Goal: Information Seeking & Learning: Learn about a topic

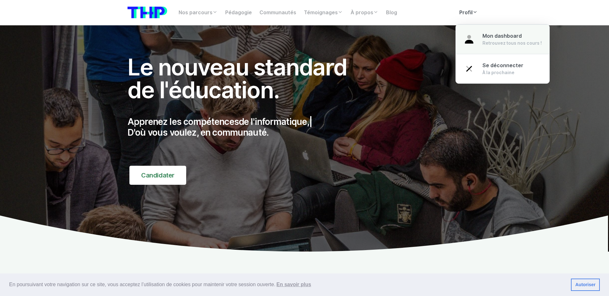
click at [477, 35] on link "Mon dashboard Retrouvez tous nos cours !" at bounding box center [503, 39] width 94 height 30
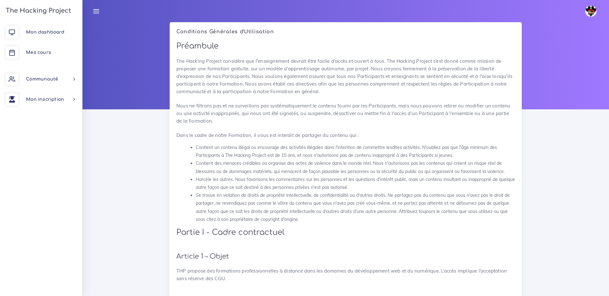
click at [593, 13] on img at bounding box center [590, 10] width 11 height 11
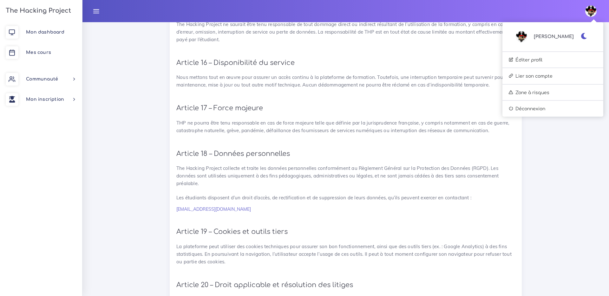
scroll to position [1378, 0]
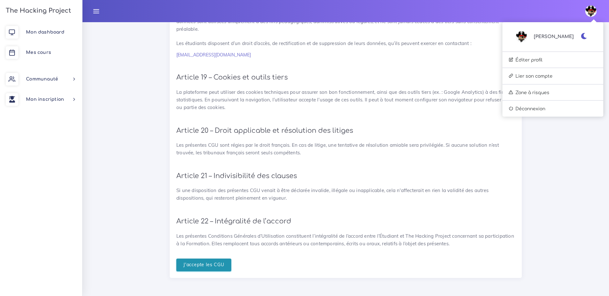
click at [217, 265] on input "J'accepte les CGU" at bounding box center [203, 265] width 55 height 13
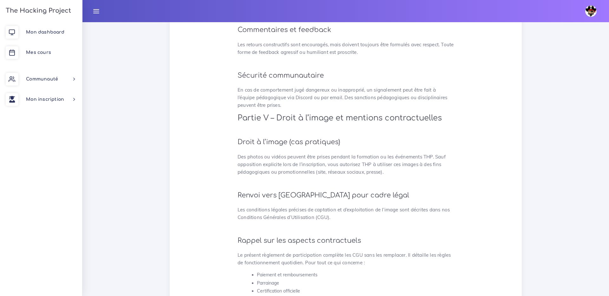
scroll to position [1633, 0]
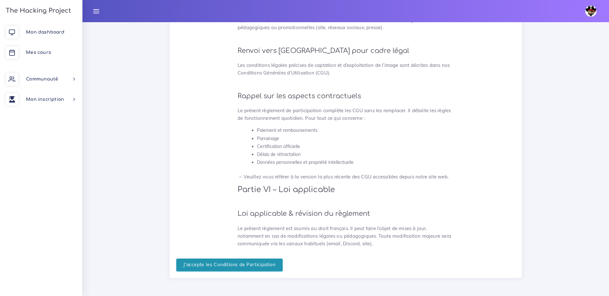
click at [247, 263] on input "J'accepte les Conditions de Participation" at bounding box center [229, 265] width 106 height 13
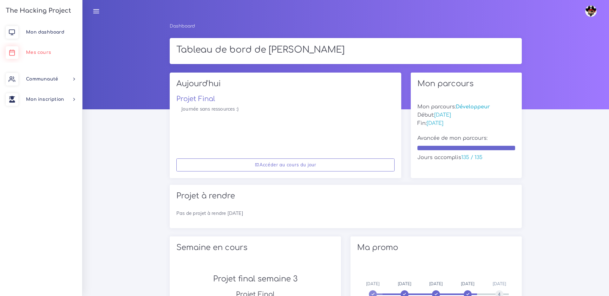
click at [60, 53] on link "Mes cours" at bounding box center [41, 52] width 82 height 20
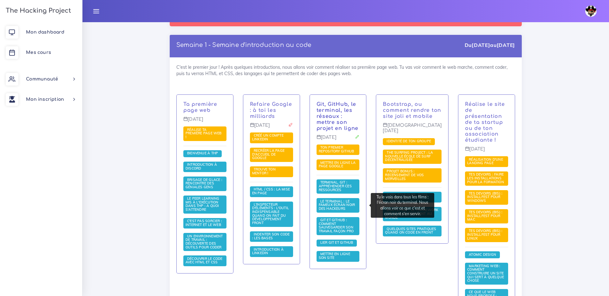
scroll to position [98, 0]
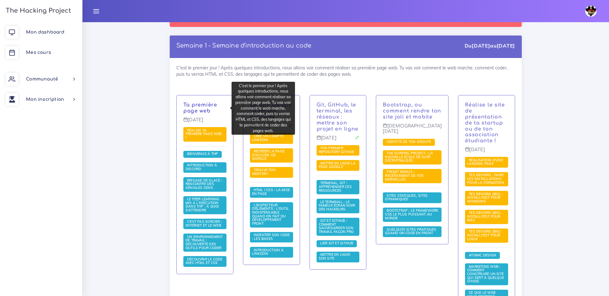
click at [201, 108] on link "Ta première page web" at bounding box center [200, 108] width 34 height 12
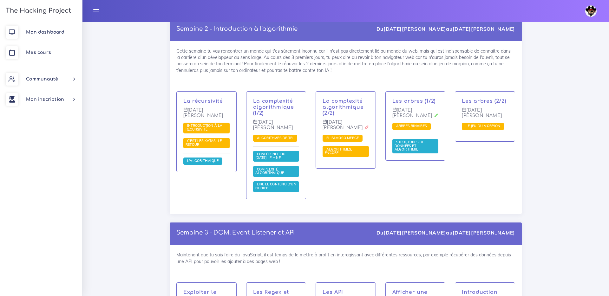
scroll to position [2985, 0]
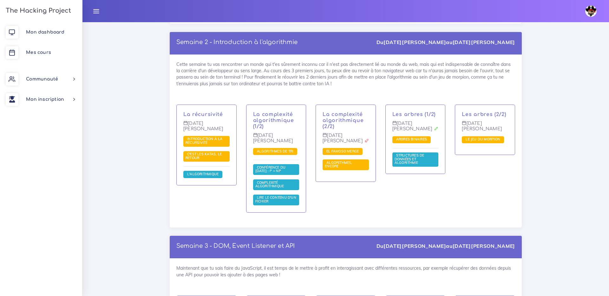
click at [471, 133] on div "Les arbres (2/2) Vendredi 19 jan. Le jeu du morpion" at bounding box center [485, 163] width 70 height 116
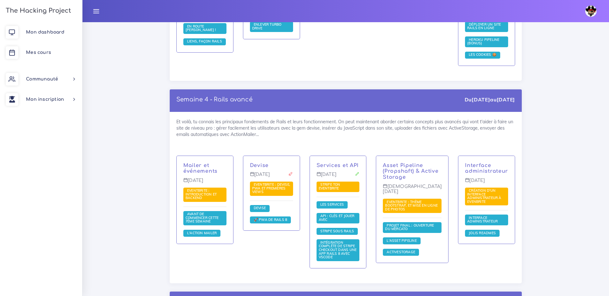
scroll to position [1480, 0]
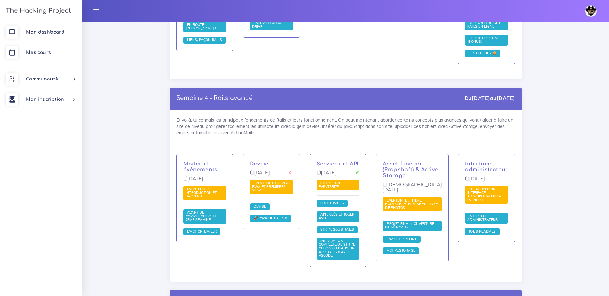
click at [589, 15] on img at bounding box center [590, 10] width 11 height 11
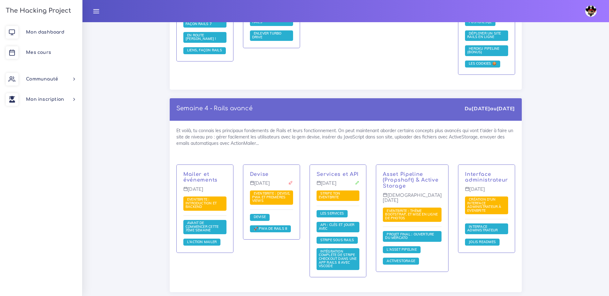
scroll to position [1465, 0]
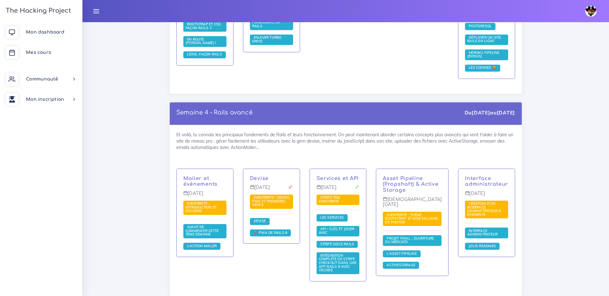
drag, startPoint x: 321, startPoint y: 168, endPoint x: 352, endPoint y: 179, distance: 32.7
click at [352, 179] on div "Services et API Mercredi 8 nov. Stripe ton Eventbrite Les services API : clés e…" at bounding box center [338, 225] width 56 height 112
click at [336, 195] on span "Stripe ton Eventbrite" at bounding box center [330, 199] width 22 height 8
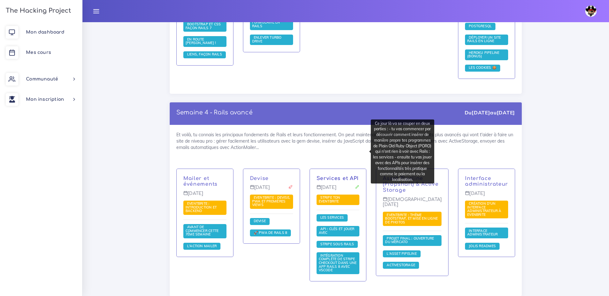
click at [341, 176] on link "Services et API" at bounding box center [337, 179] width 42 height 6
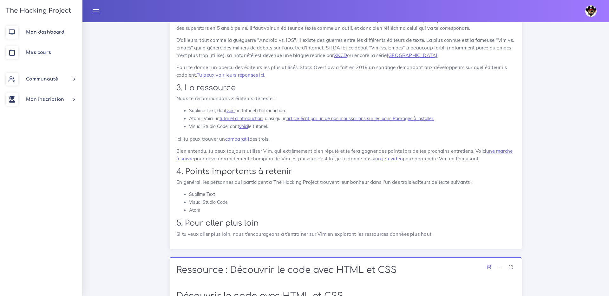
scroll to position [3974, 0]
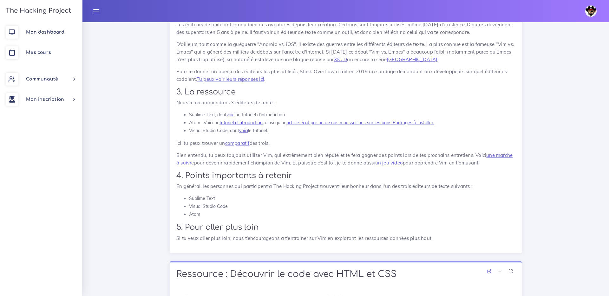
click at [246, 126] on link "tutoriel d'introduction" at bounding box center [240, 123] width 43 height 6
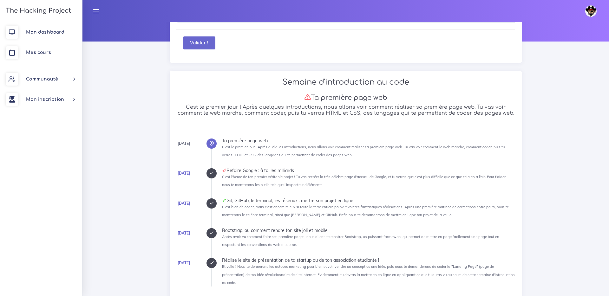
scroll to position [0, 0]
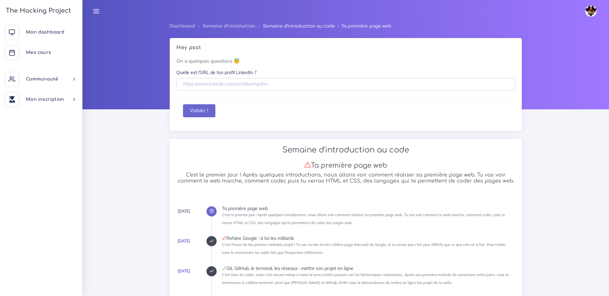
click at [308, 24] on link "Semaine d'introduction au code" at bounding box center [299, 26] width 72 height 5
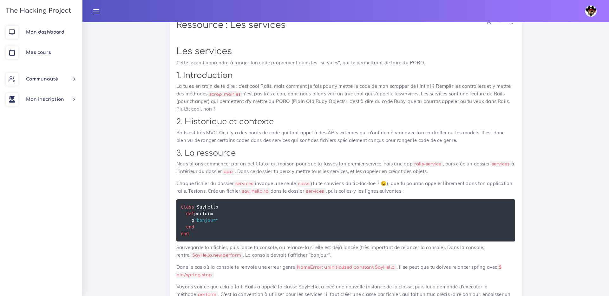
scroll to position [1124, 0]
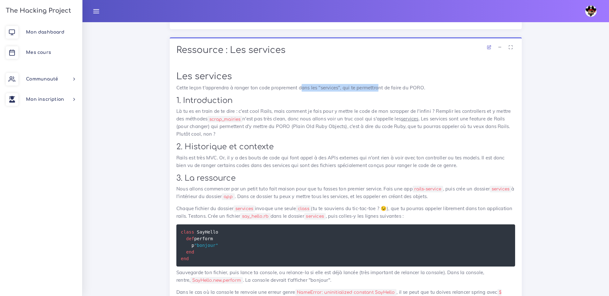
drag, startPoint x: 304, startPoint y: 95, endPoint x: 382, endPoint y: 94, distance: 78.3
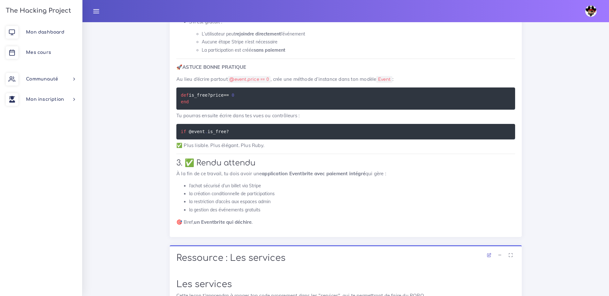
scroll to position [935, 0]
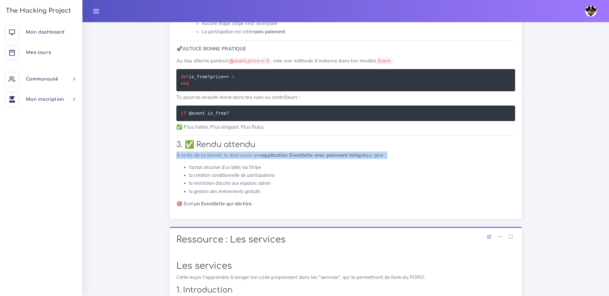
drag, startPoint x: 175, startPoint y: 163, endPoint x: 321, endPoint y: 168, distance: 146.3
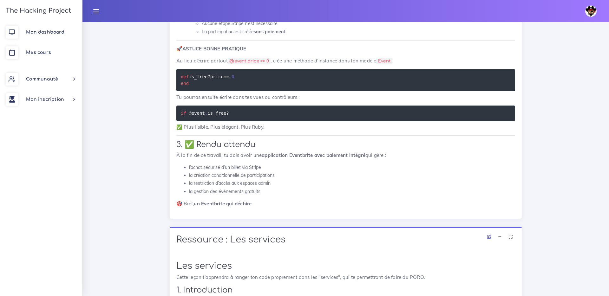
click at [229, 179] on li "la création conditionnelle de participations" at bounding box center [352, 176] width 326 height 8
drag, startPoint x: 182, startPoint y: 189, endPoint x: 281, endPoint y: 194, distance: 99.3
click at [281, 194] on ul "l’achat sécurisé d’un billet via Stripe la création conditionnelle de participa…" at bounding box center [345, 180] width 339 height 32
drag, startPoint x: 265, startPoint y: 198, endPoint x: 180, endPoint y: 196, distance: 85.6
click at [176, 196] on ul "l’achat sécurisé d’un billet via Stripe la création conditionnelle de participa…" at bounding box center [345, 180] width 339 height 32
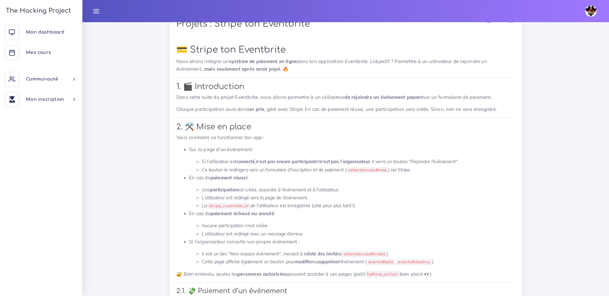
scroll to position [395, 0]
